Goal: Task Accomplishment & Management: Manage account settings

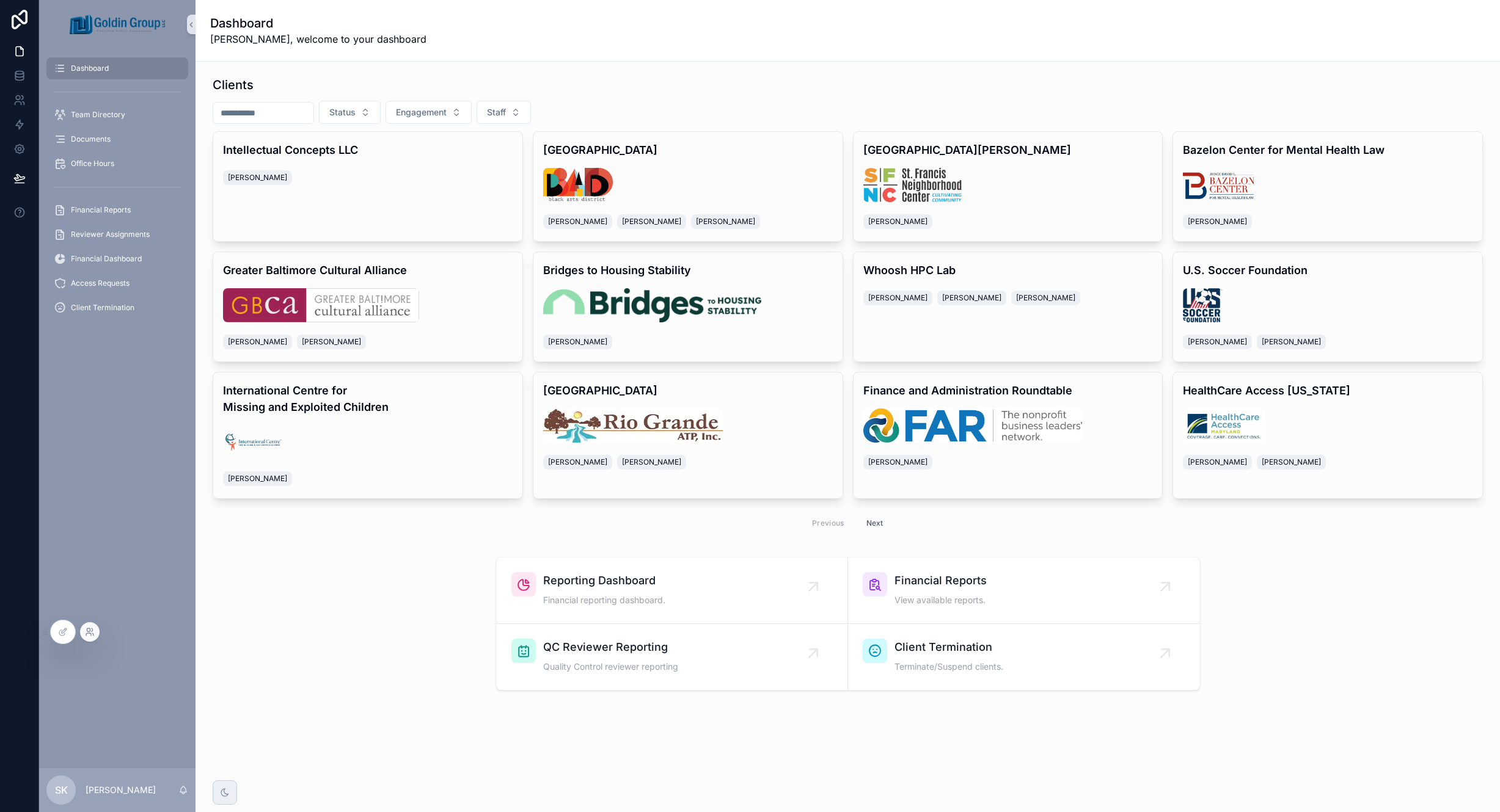
click at [88, 634] on icon at bounding box center [89, 632] width 10 height 10
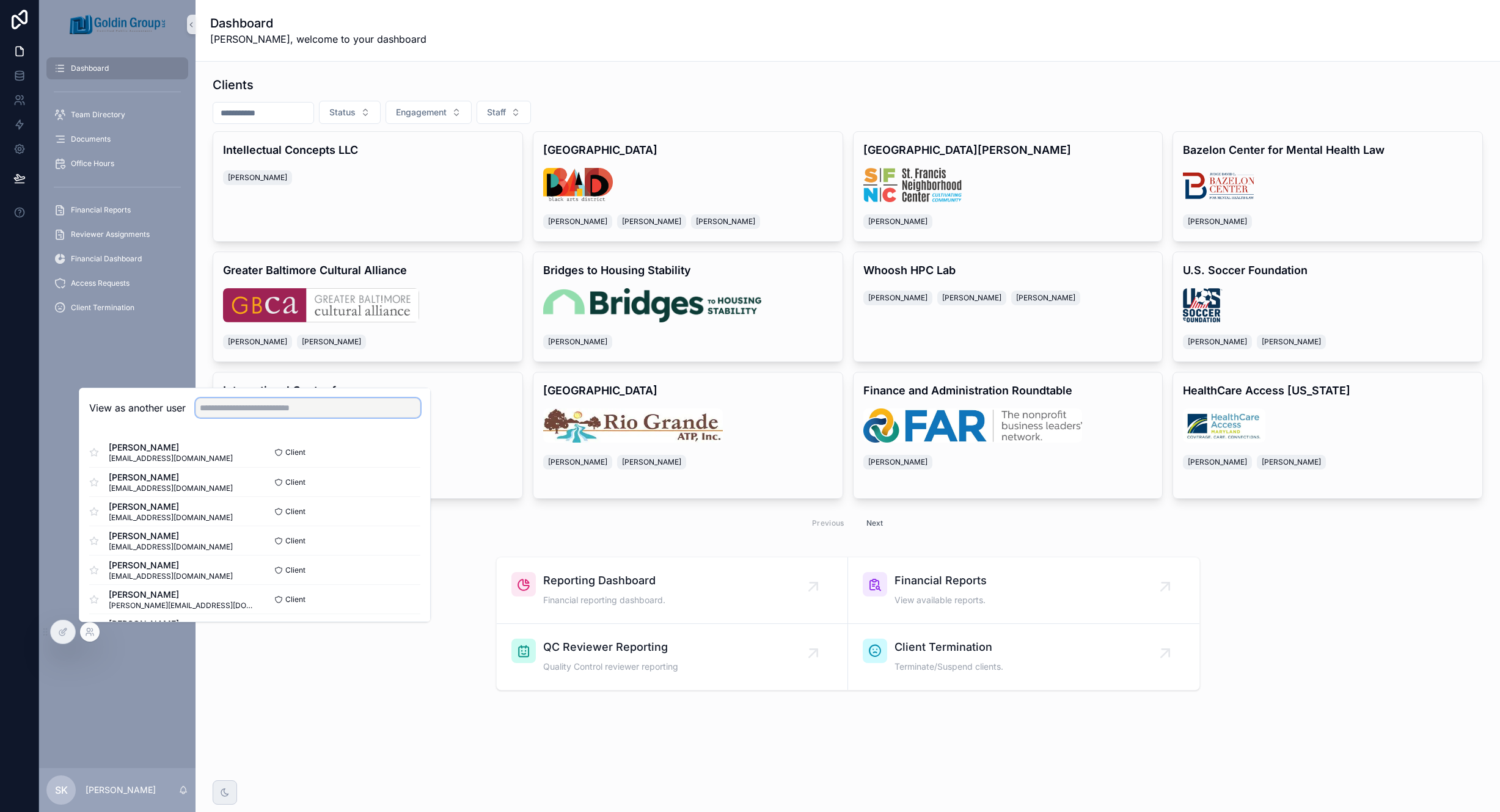
click at [246, 410] on input "text" at bounding box center [308, 408] width 225 height 20
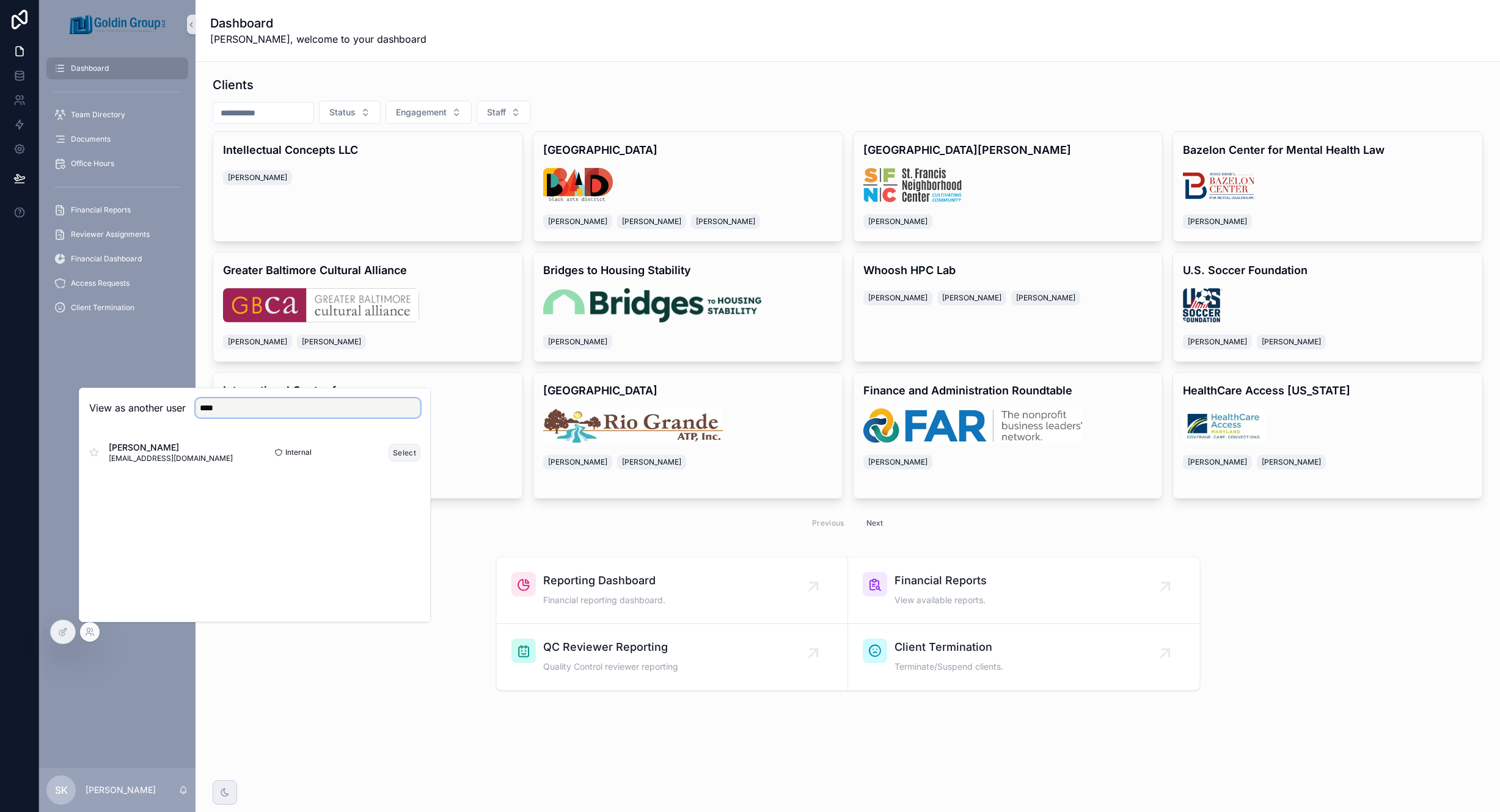
type input "****"
click at [410, 455] on button "Select" at bounding box center [404, 453] width 32 height 18
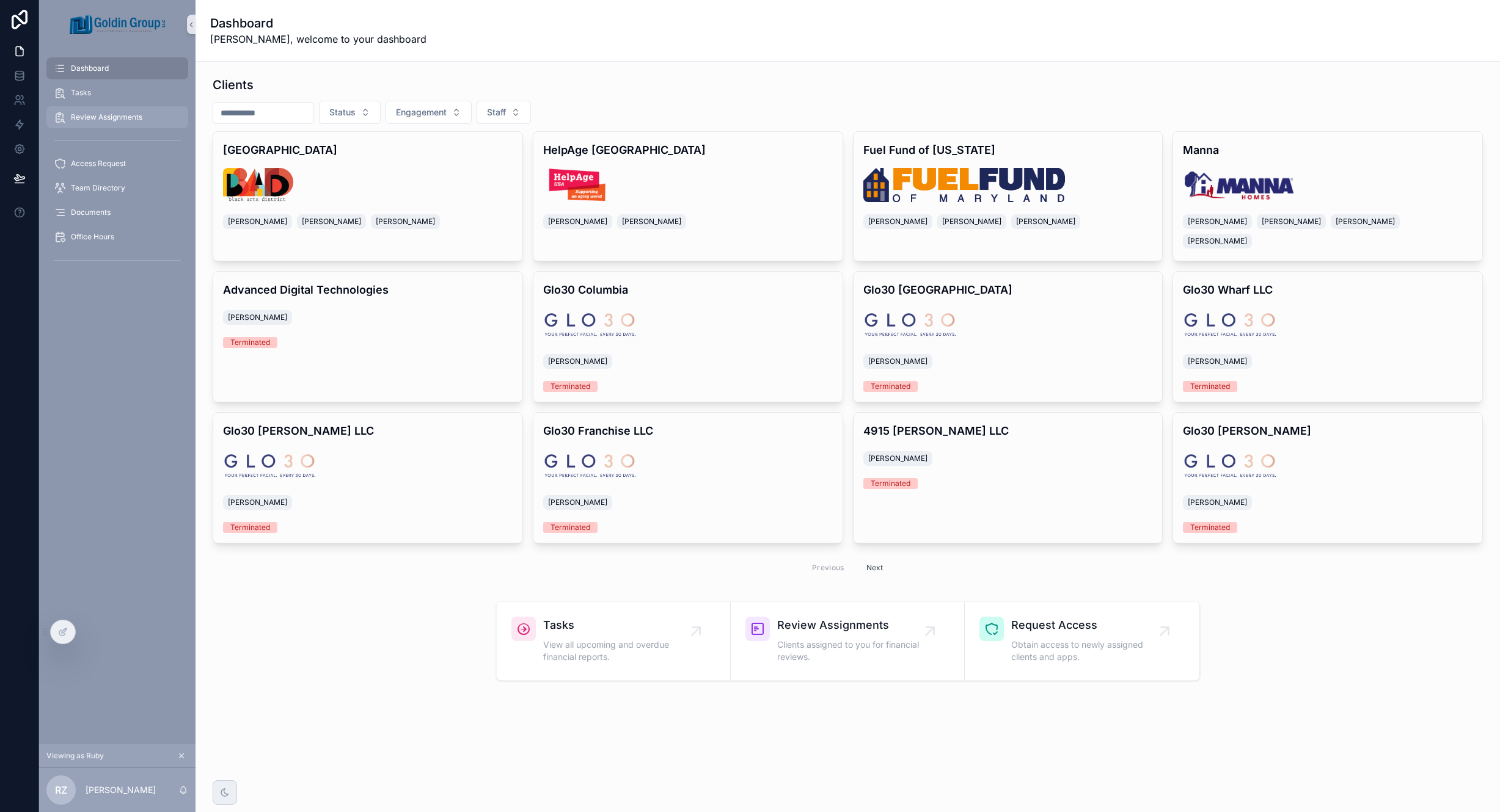
click at [100, 117] on span "Review Assignments" at bounding box center [106, 117] width 71 height 10
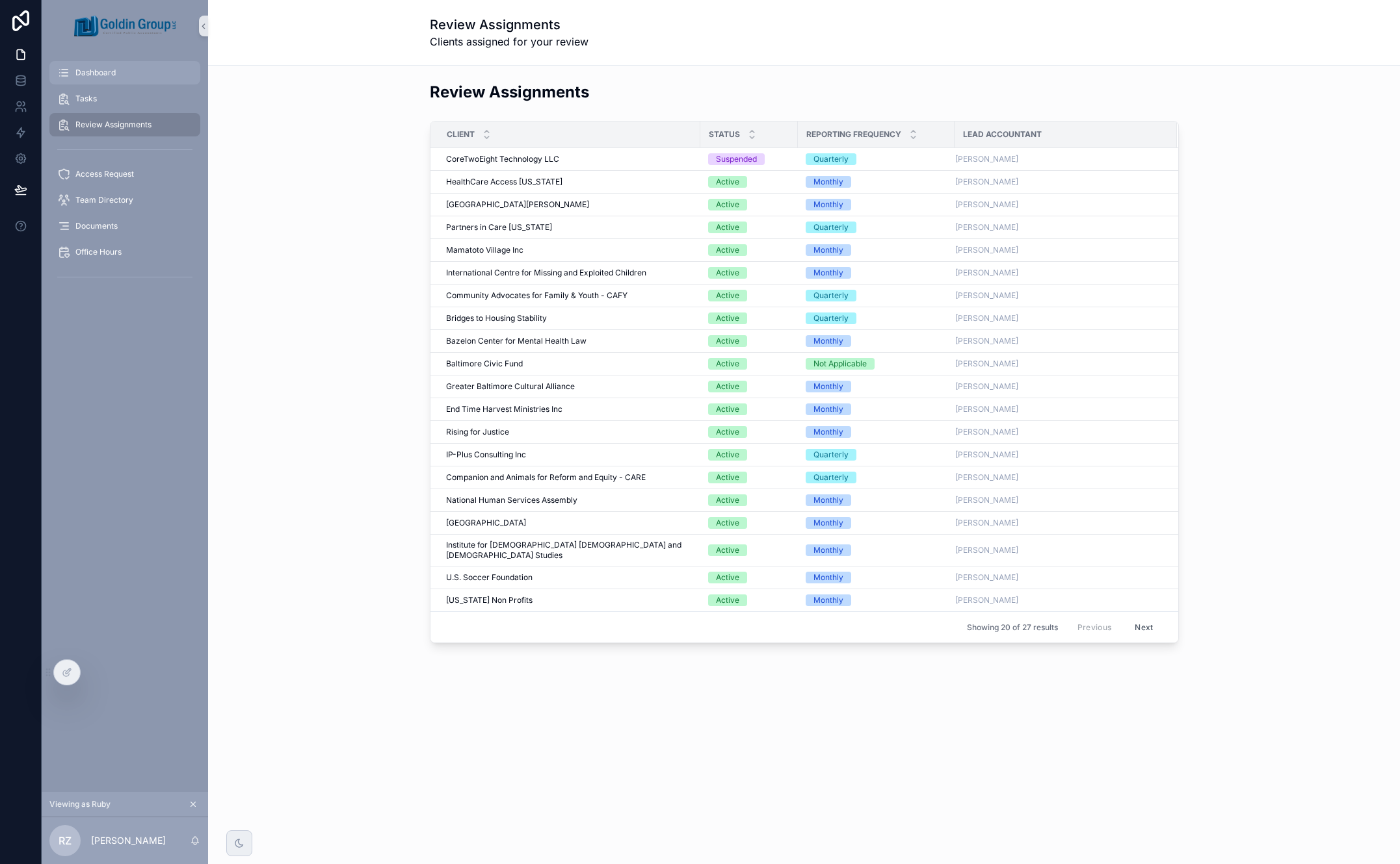
click at [119, 72] on div "Dashboard" at bounding box center [125, 73] width 135 height 21
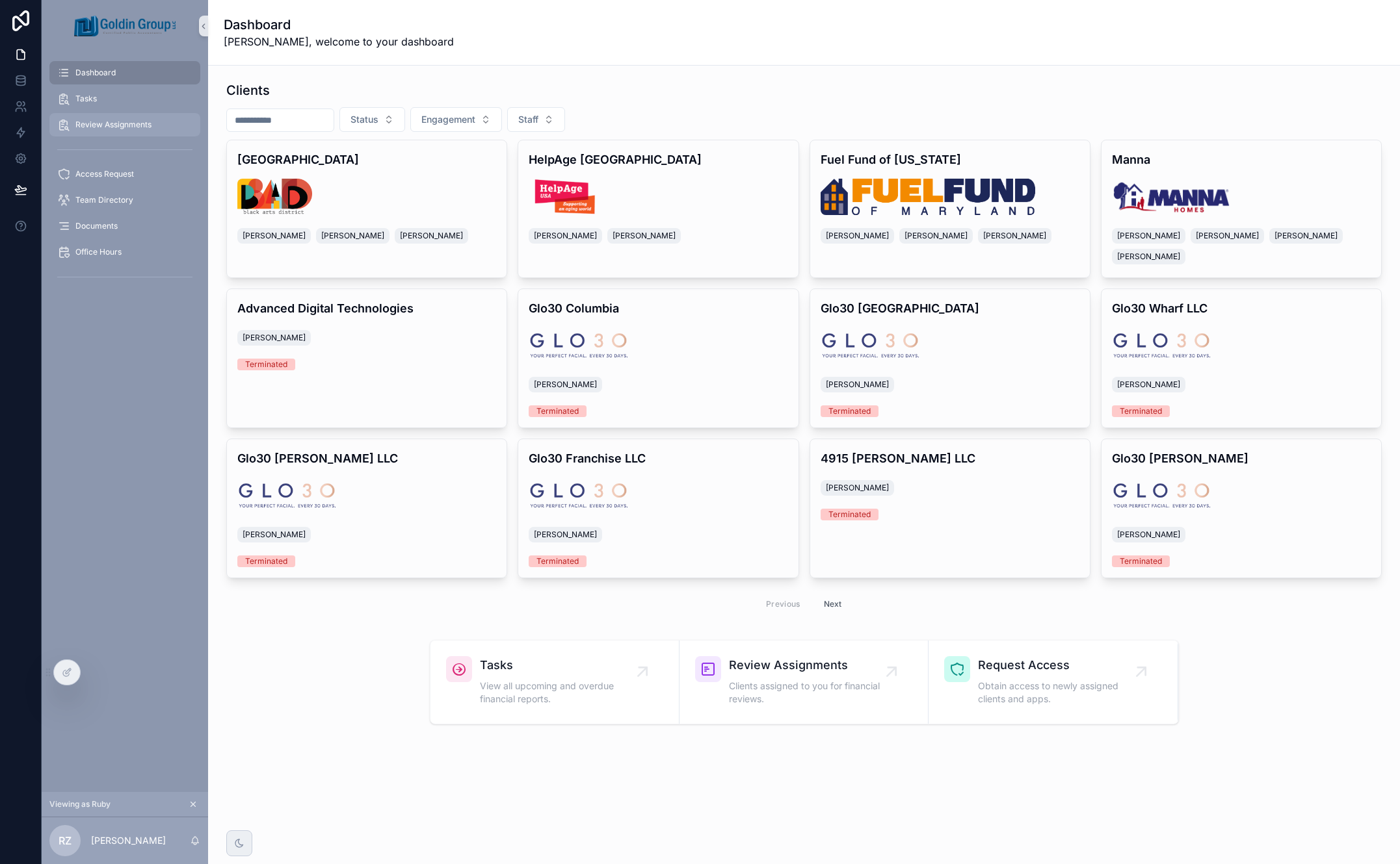
click at [117, 130] on div "Review Assignments" at bounding box center [125, 125] width 135 height 21
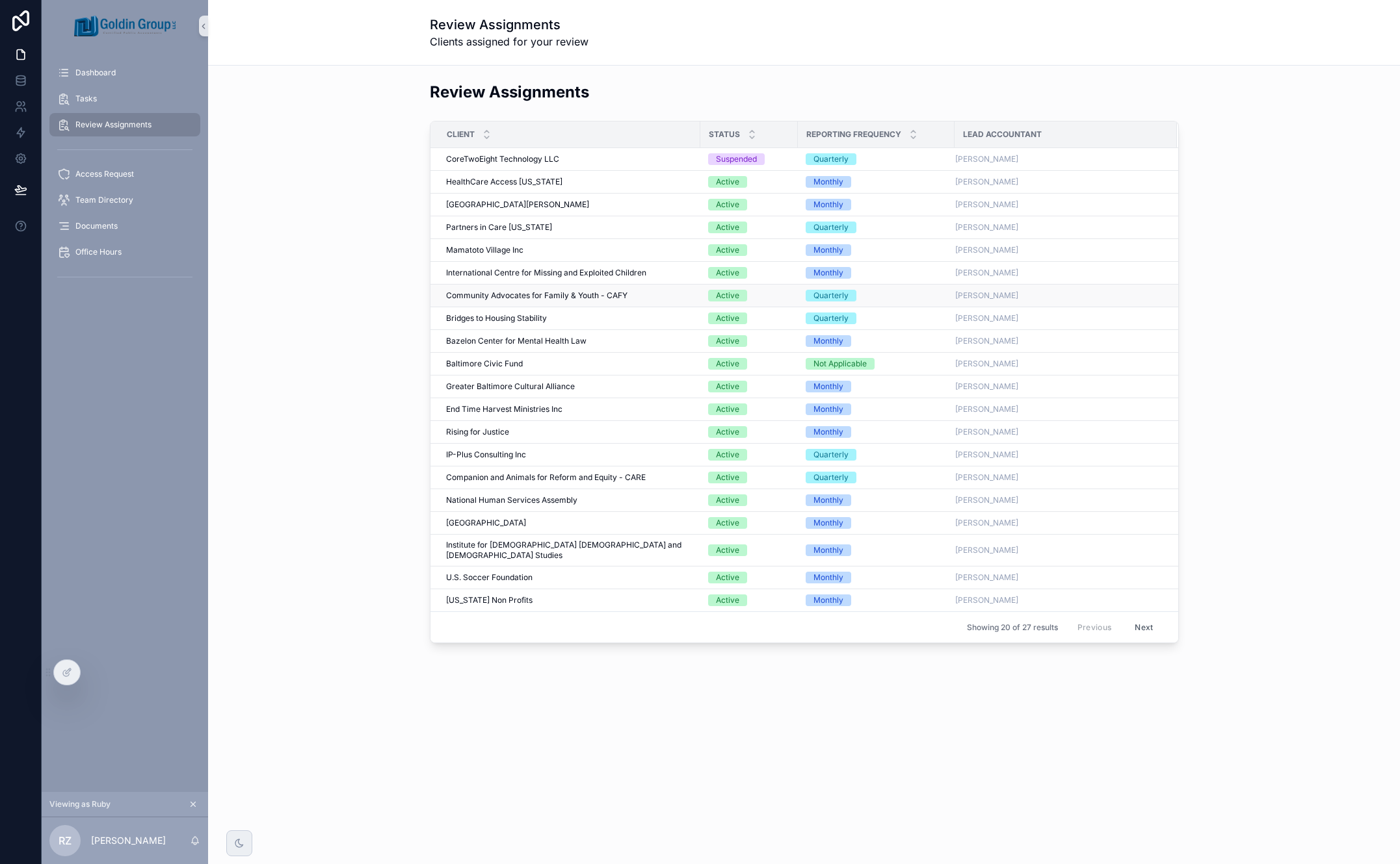
click at [511, 294] on span "Community Advocates for Family & Youth - CAFY" at bounding box center [536, 295] width 181 height 11
